Goal: Entertainment & Leisure: Consume media (video, audio)

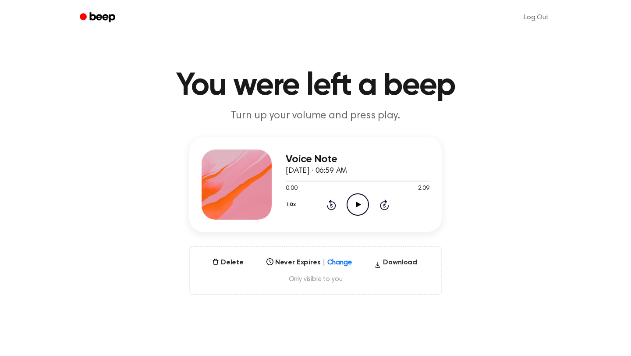
click at [359, 202] on icon "Play Audio" at bounding box center [358, 204] width 22 height 22
click at [358, 203] on icon "Pause Audio" at bounding box center [358, 204] width 22 height 22
click at [353, 204] on icon "Play Audio" at bounding box center [358, 204] width 22 height 22
click at [357, 204] on icon "Pause Audio" at bounding box center [358, 204] width 22 height 22
click at [356, 211] on icon "Play Audio" at bounding box center [358, 204] width 22 height 22
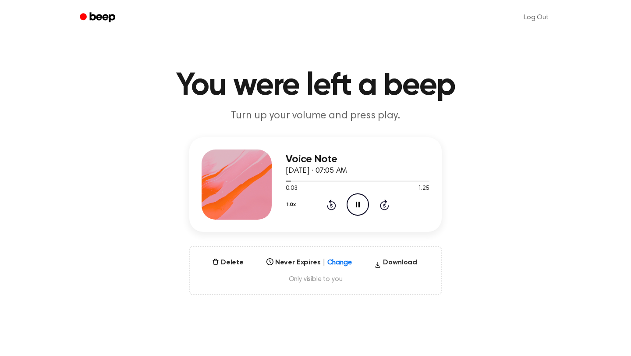
click at [358, 207] on icon "Pause Audio" at bounding box center [358, 204] width 22 height 22
click at [352, 204] on icon "Play Audio" at bounding box center [358, 204] width 22 height 22
click at [357, 204] on icon "Pause Audio" at bounding box center [358, 204] width 22 height 22
click at [355, 206] on icon "Play Audio" at bounding box center [358, 204] width 22 height 22
click at [358, 204] on icon "Pause Audio" at bounding box center [358, 204] width 22 height 22
